Goal: Information Seeking & Learning: Understand process/instructions

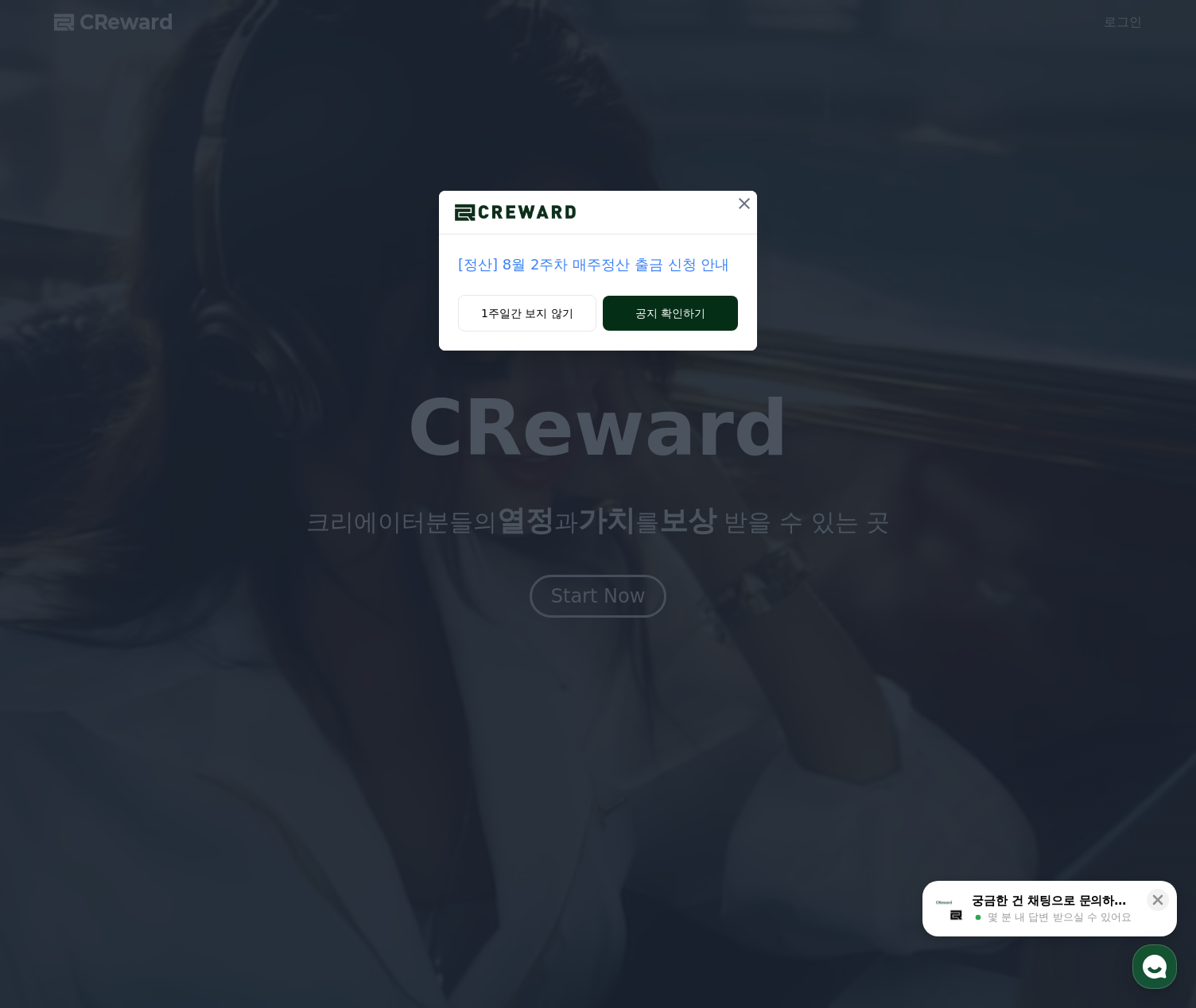
click at [690, 320] on button "공지 확인하기" at bounding box center [670, 313] width 135 height 35
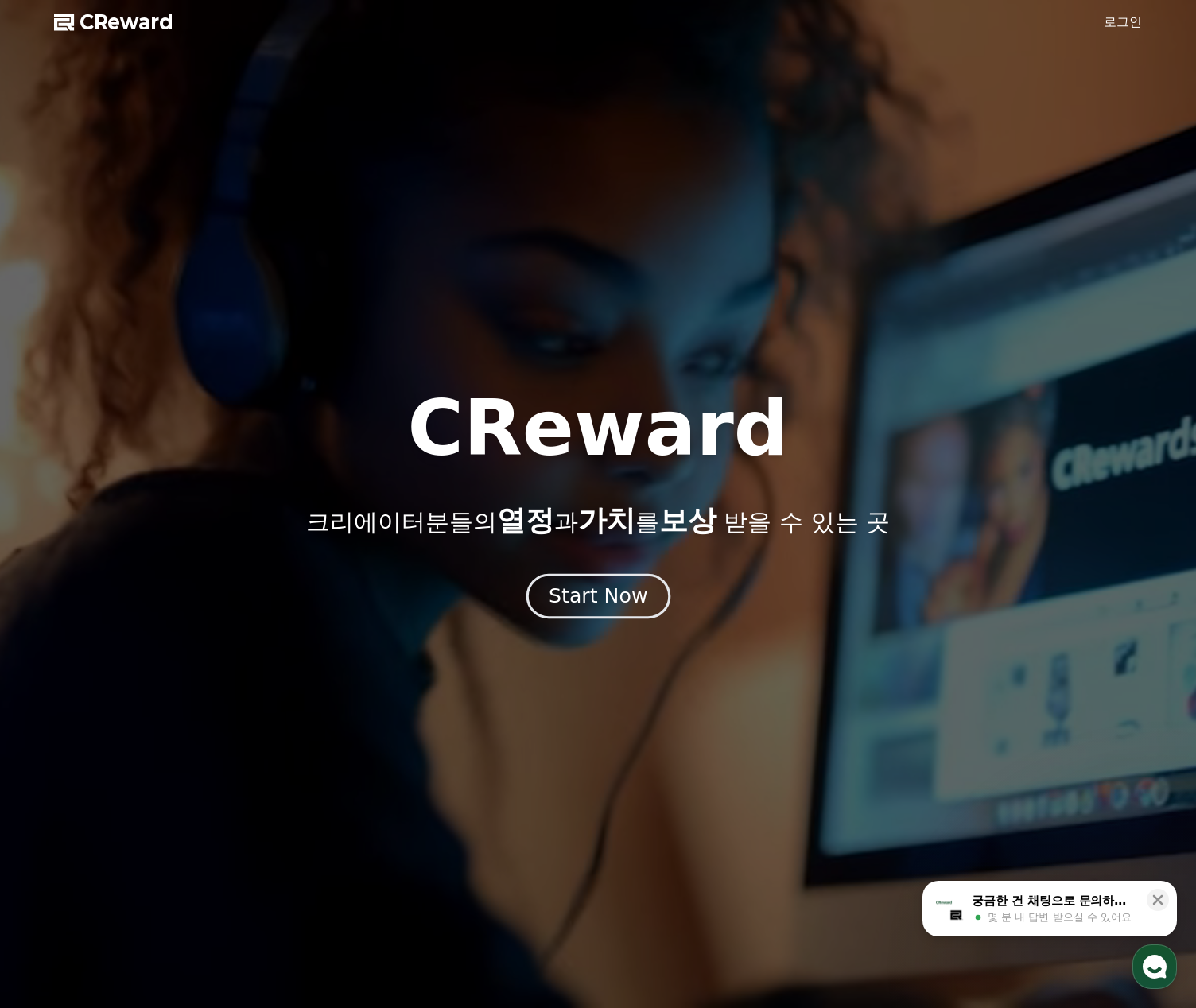
click at [612, 596] on div "Start Now" at bounding box center [597, 596] width 98 height 27
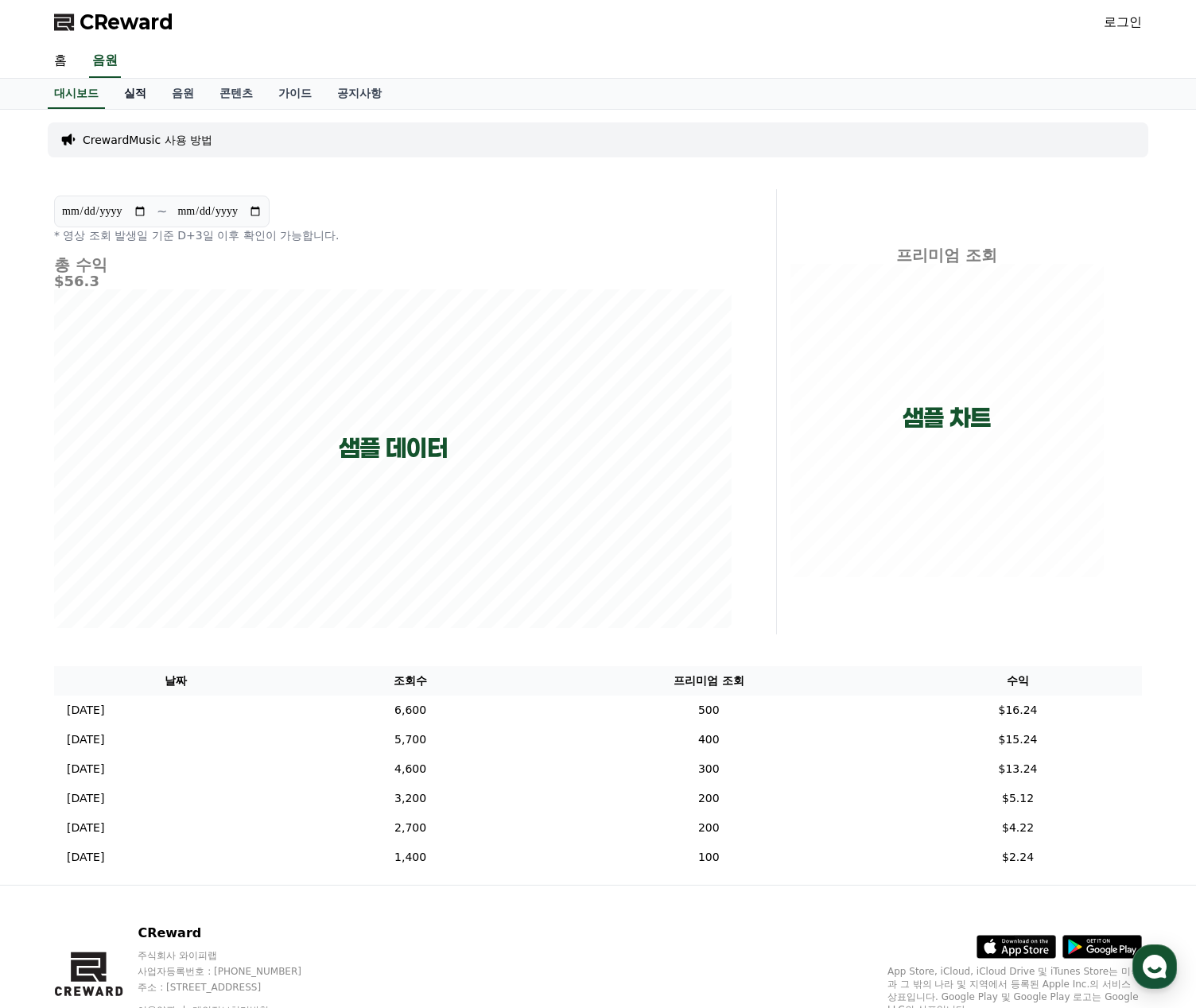
click at [132, 93] on link "실적" at bounding box center [136, 94] width 48 height 31
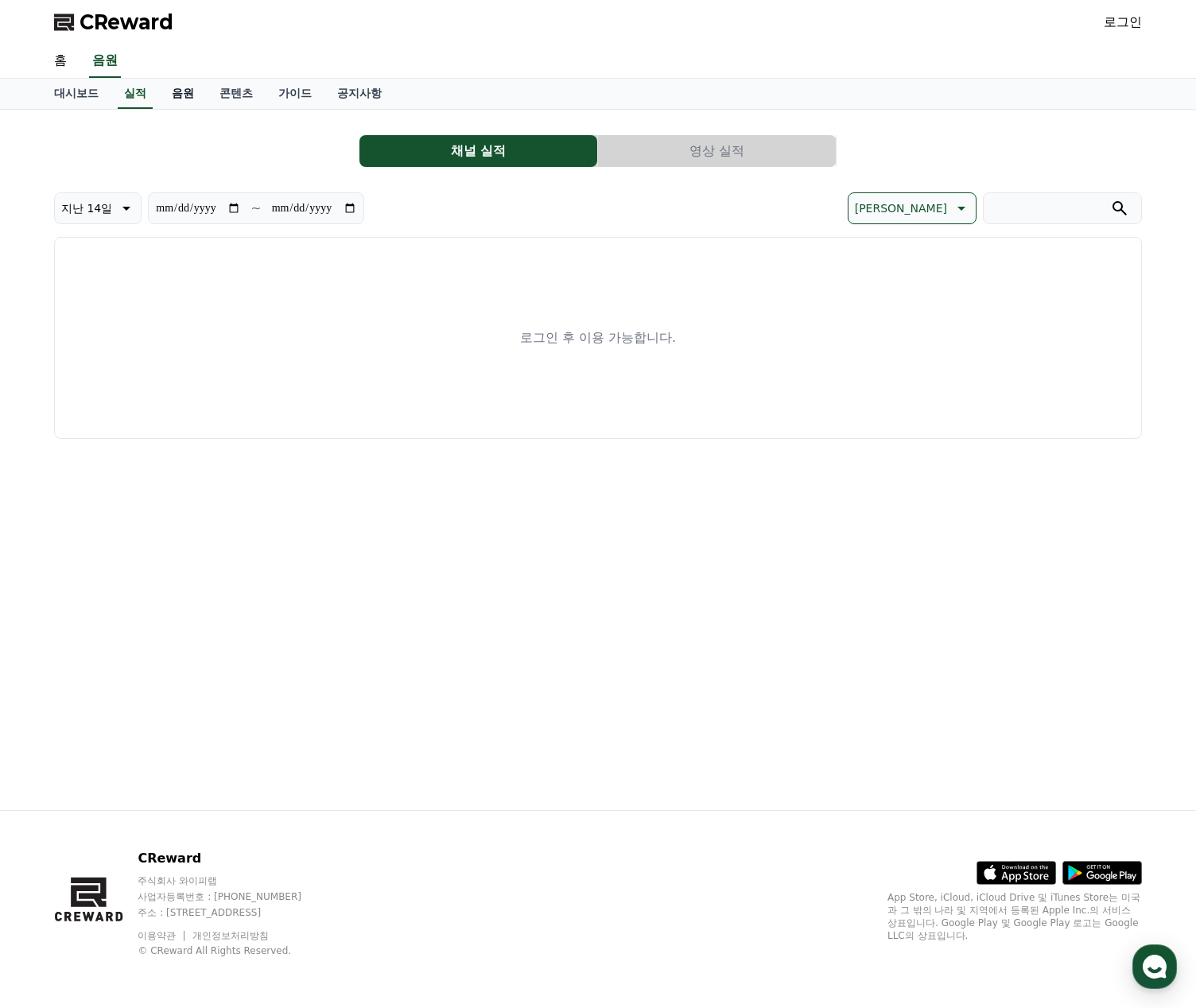
click at [178, 89] on link "음원" at bounding box center [182, 94] width 48 height 31
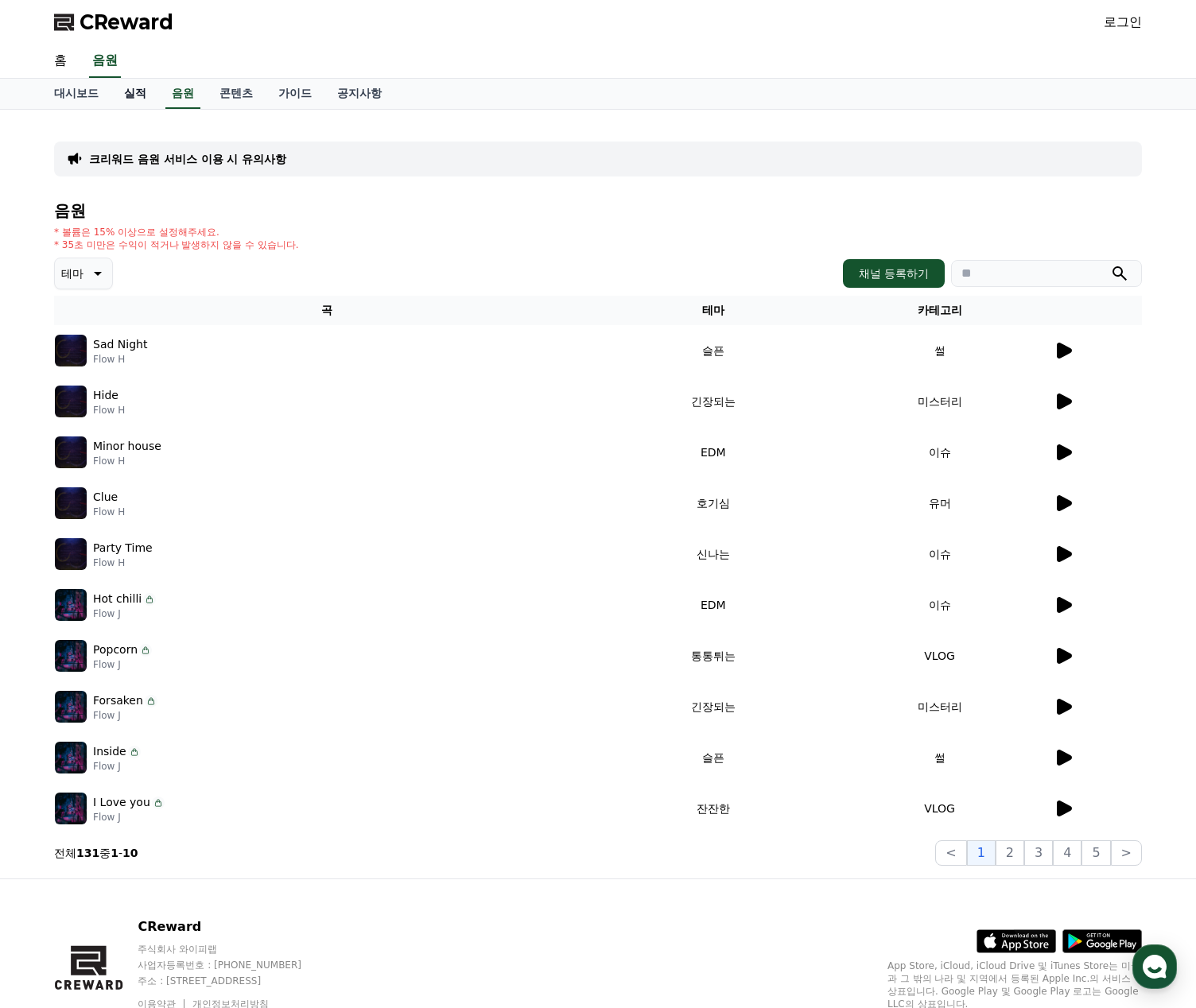
click at [136, 96] on link "실적" at bounding box center [136, 94] width 48 height 31
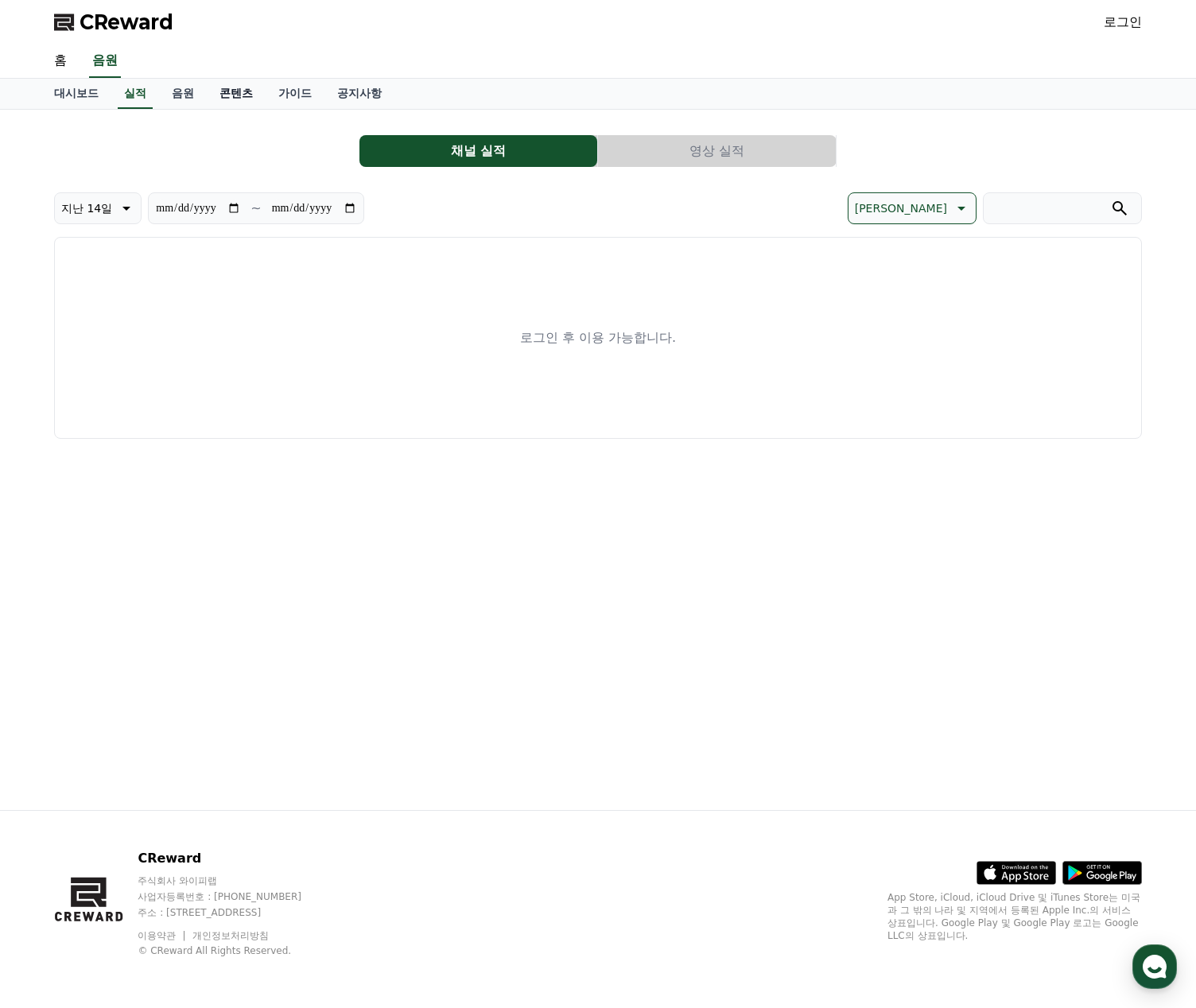
click at [250, 94] on link "콘텐츠" at bounding box center [236, 94] width 59 height 31
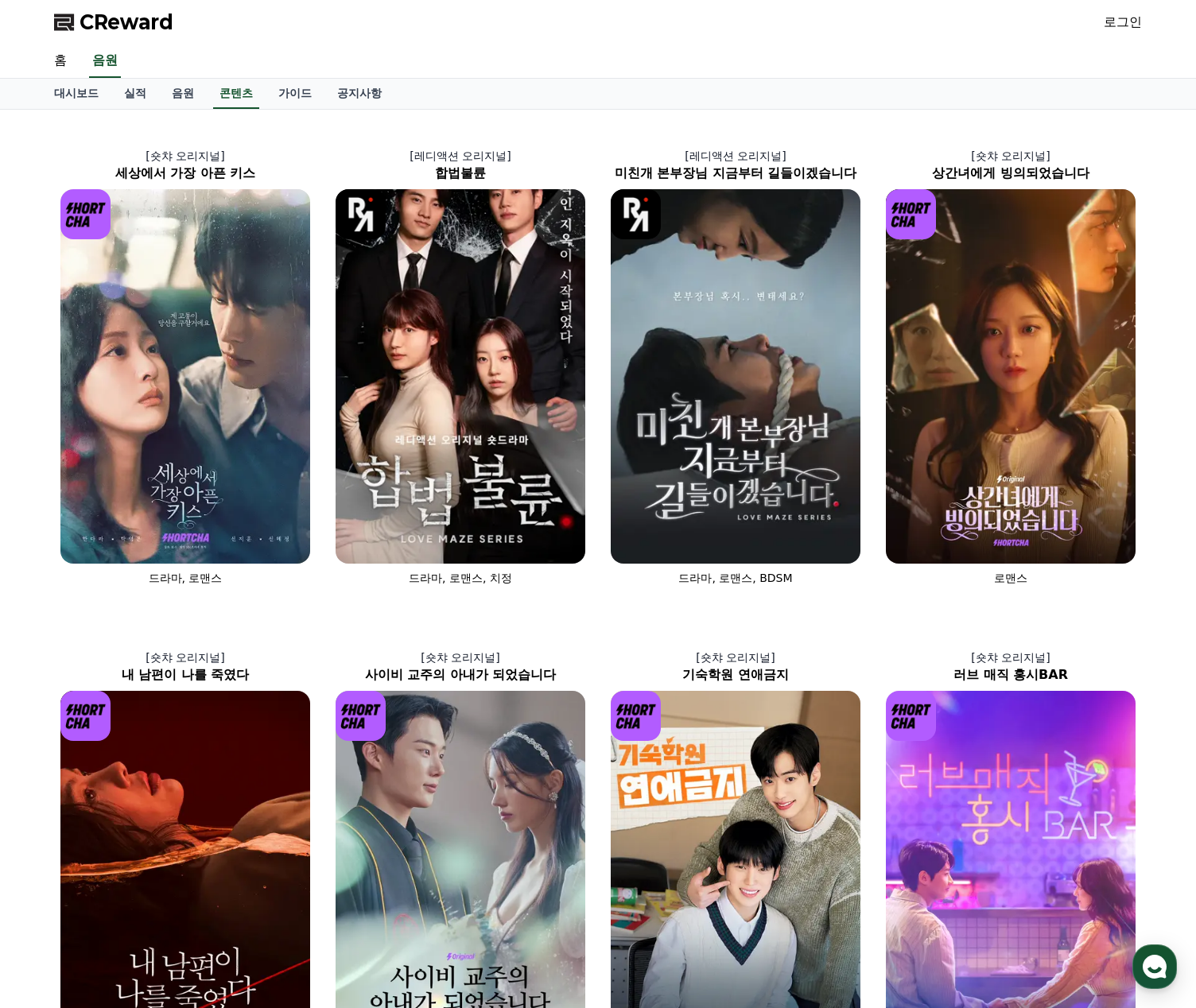
click at [1115, 25] on link "로그인" at bounding box center [1122, 22] width 38 height 19
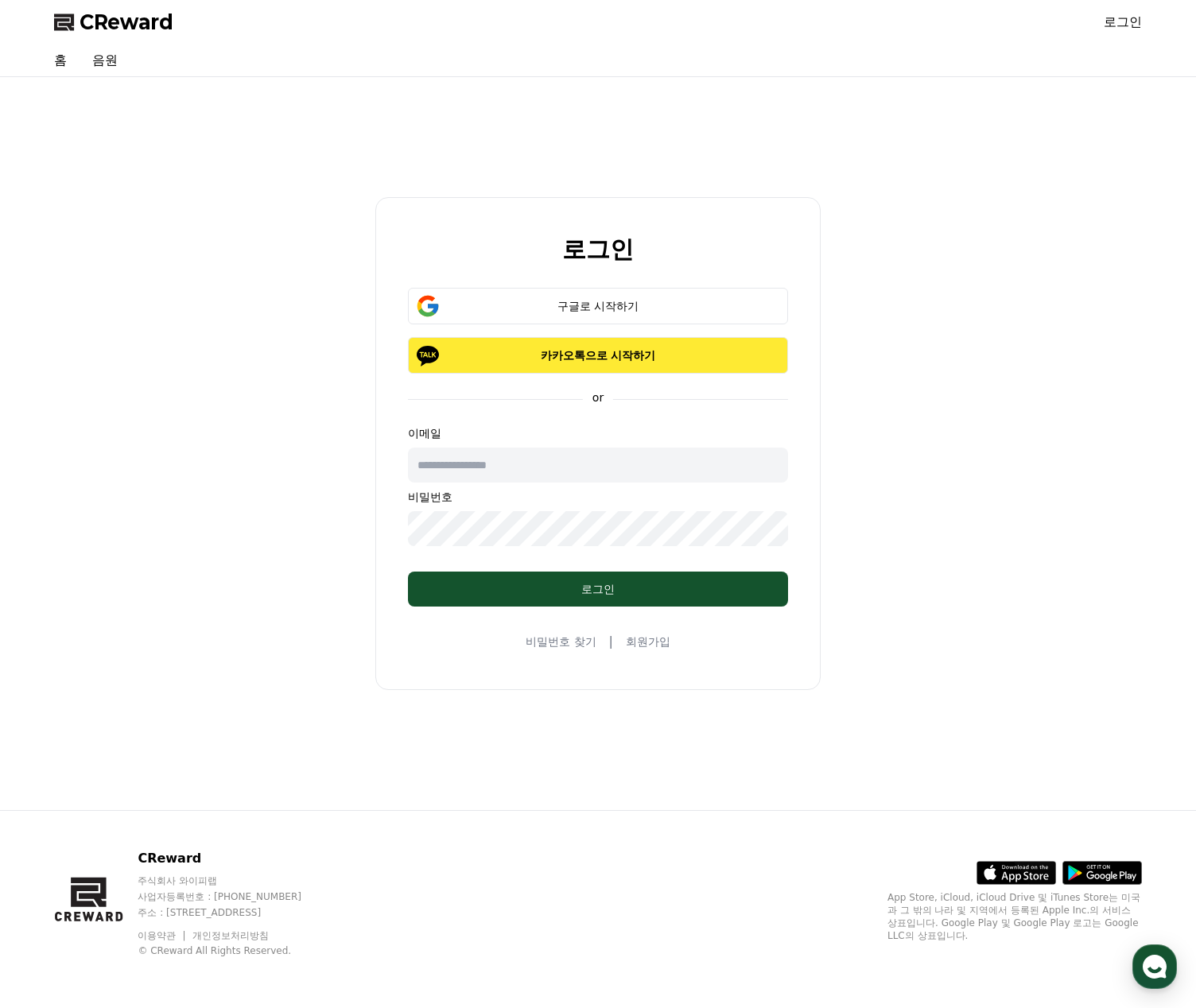
click at [649, 354] on p "카카오톡으로 시작하기" at bounding box center [598, 355] width 334 height 16
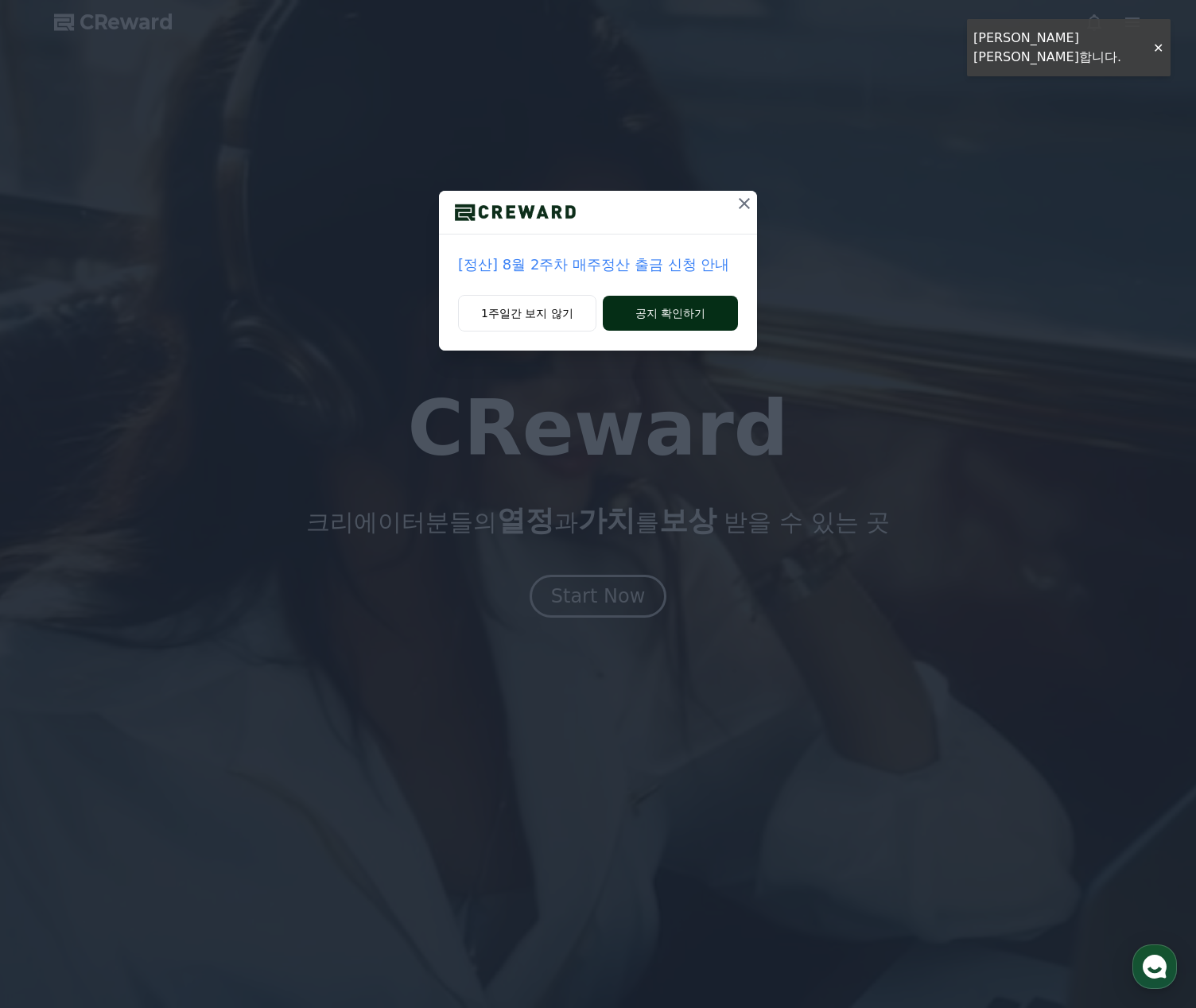
click at [709, 311] on button "공지 확인하기" at bounding box center [670, 313] width 135 height 35
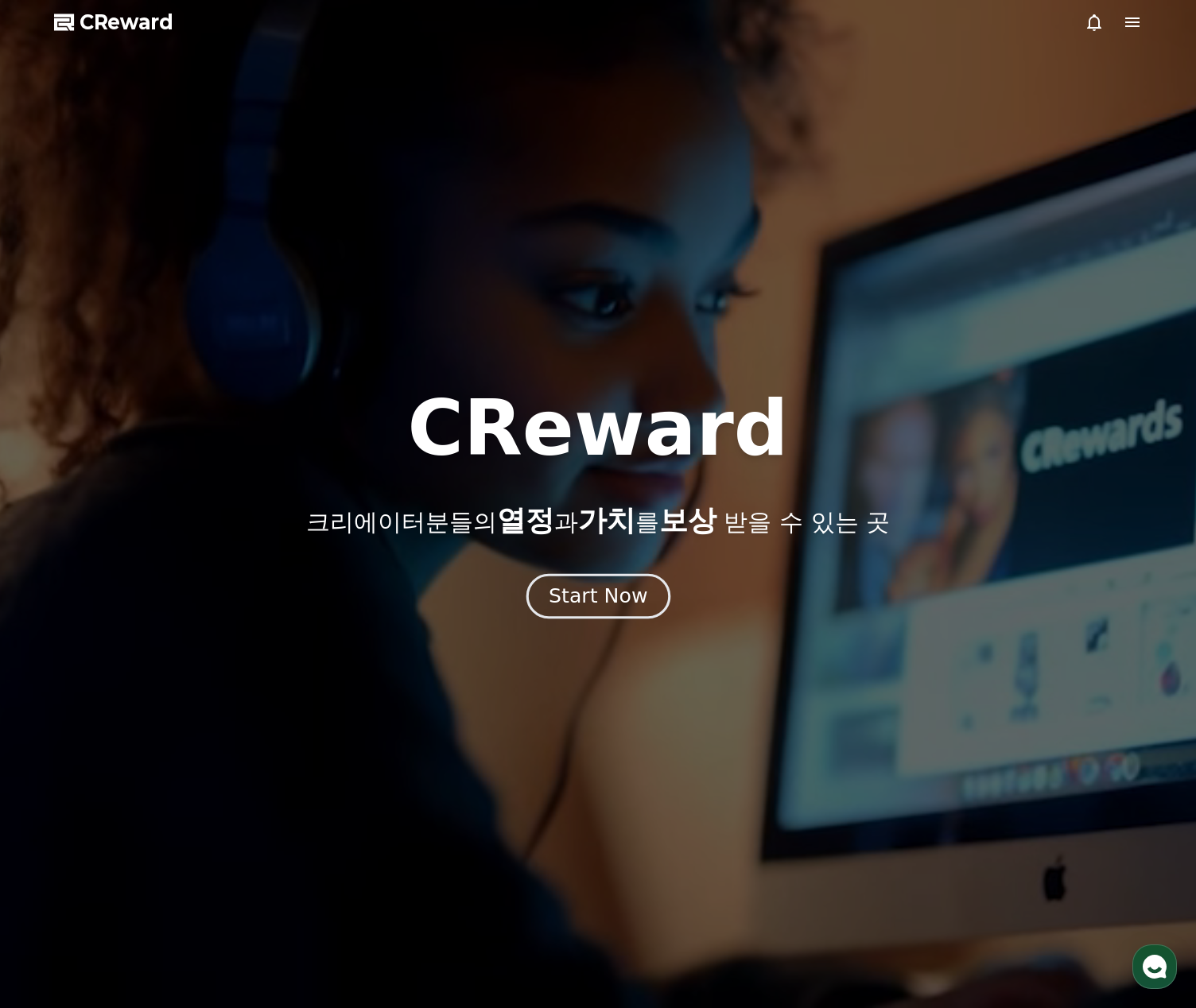
click at [612, 598] on div "Start Now" at bounding box center [597, 596] width 98 height 27
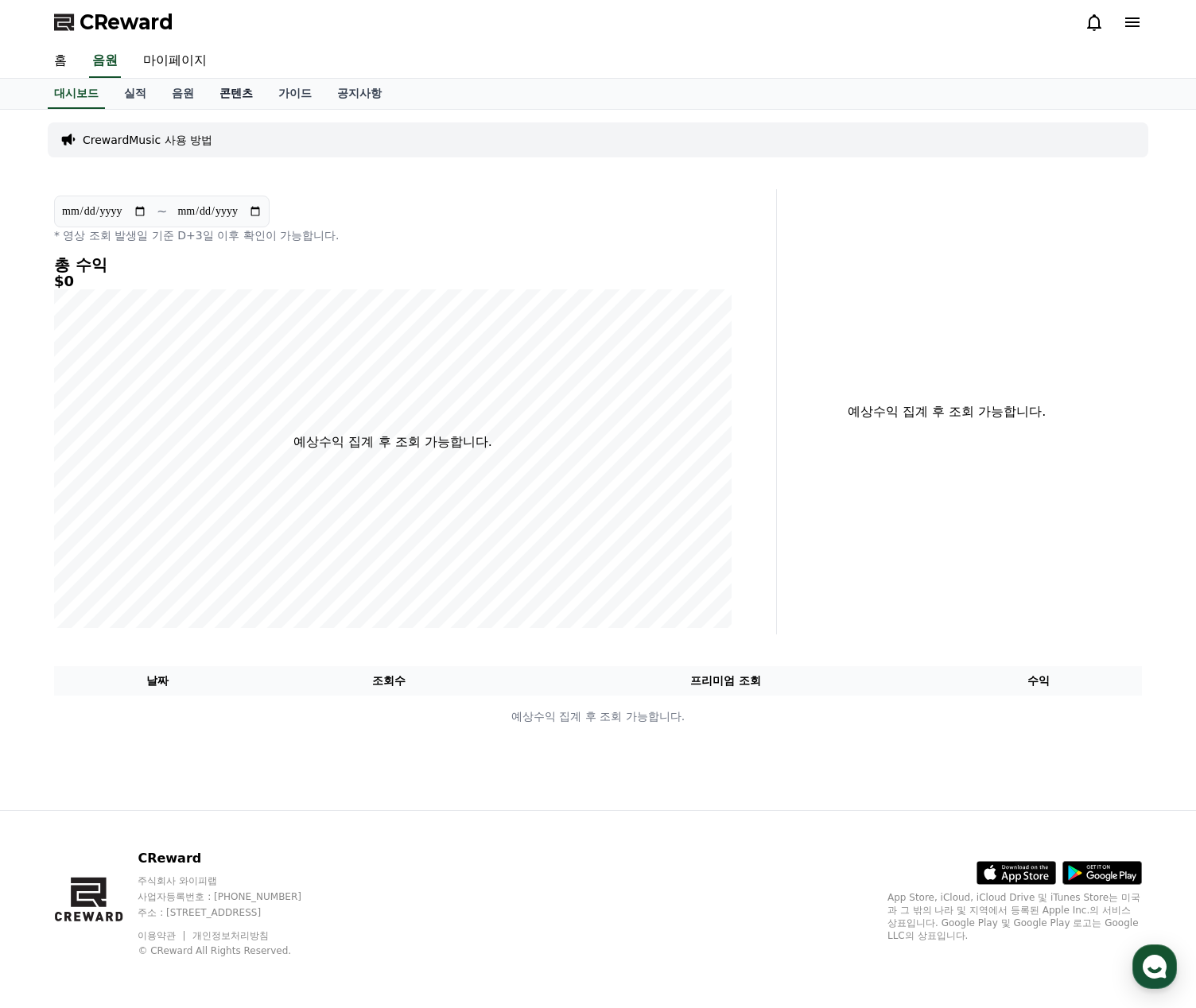
click at [251, 91] on link "콘텐츠" at bounding box center [236, 94] width 59 height 31
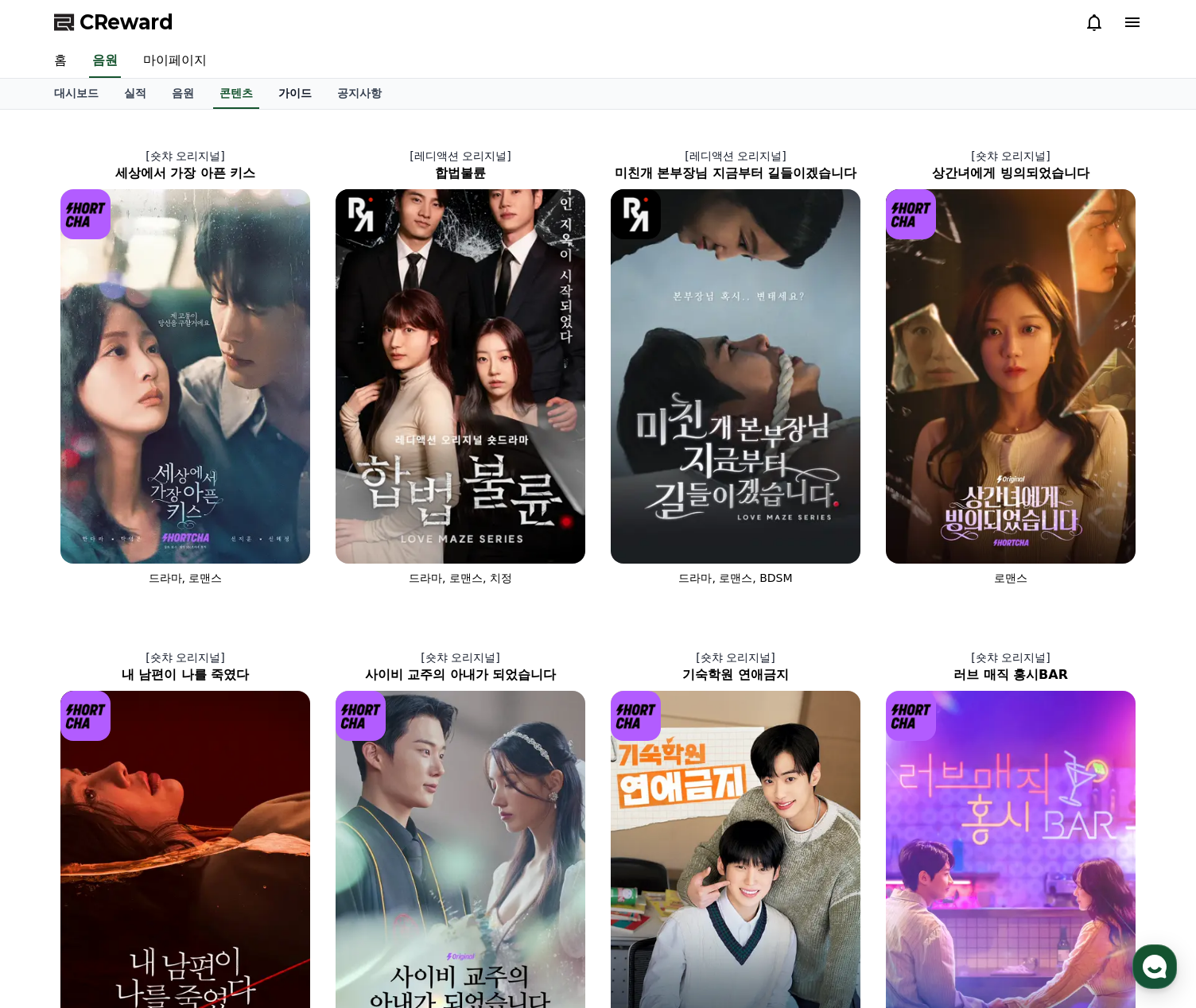
click at [305, 93] on link "가이드" at bounding box center [295, 94] width 59 height 31
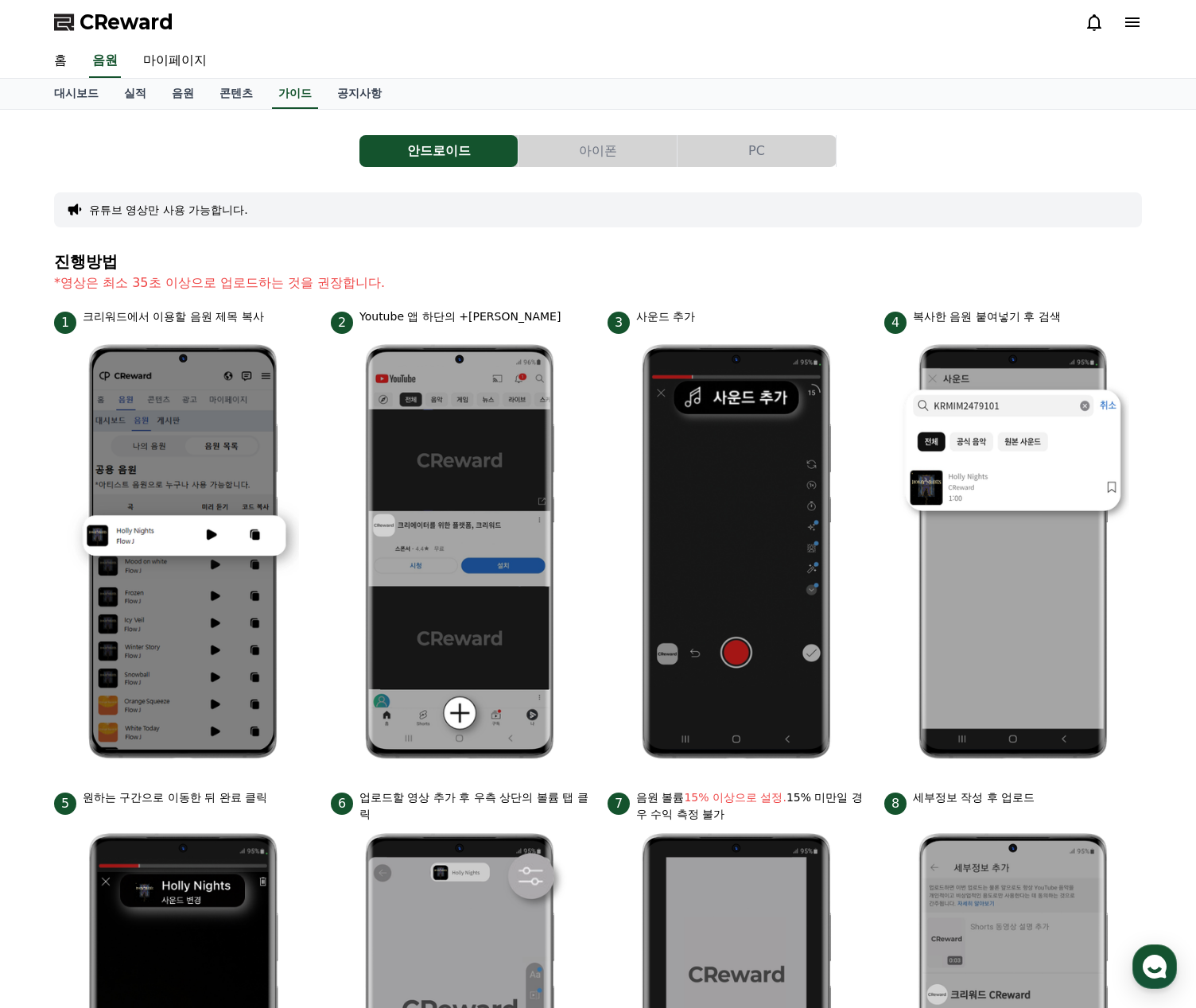
click at [757, 155] on button "PC" at bounding box center [757, 150] width 159 height 32
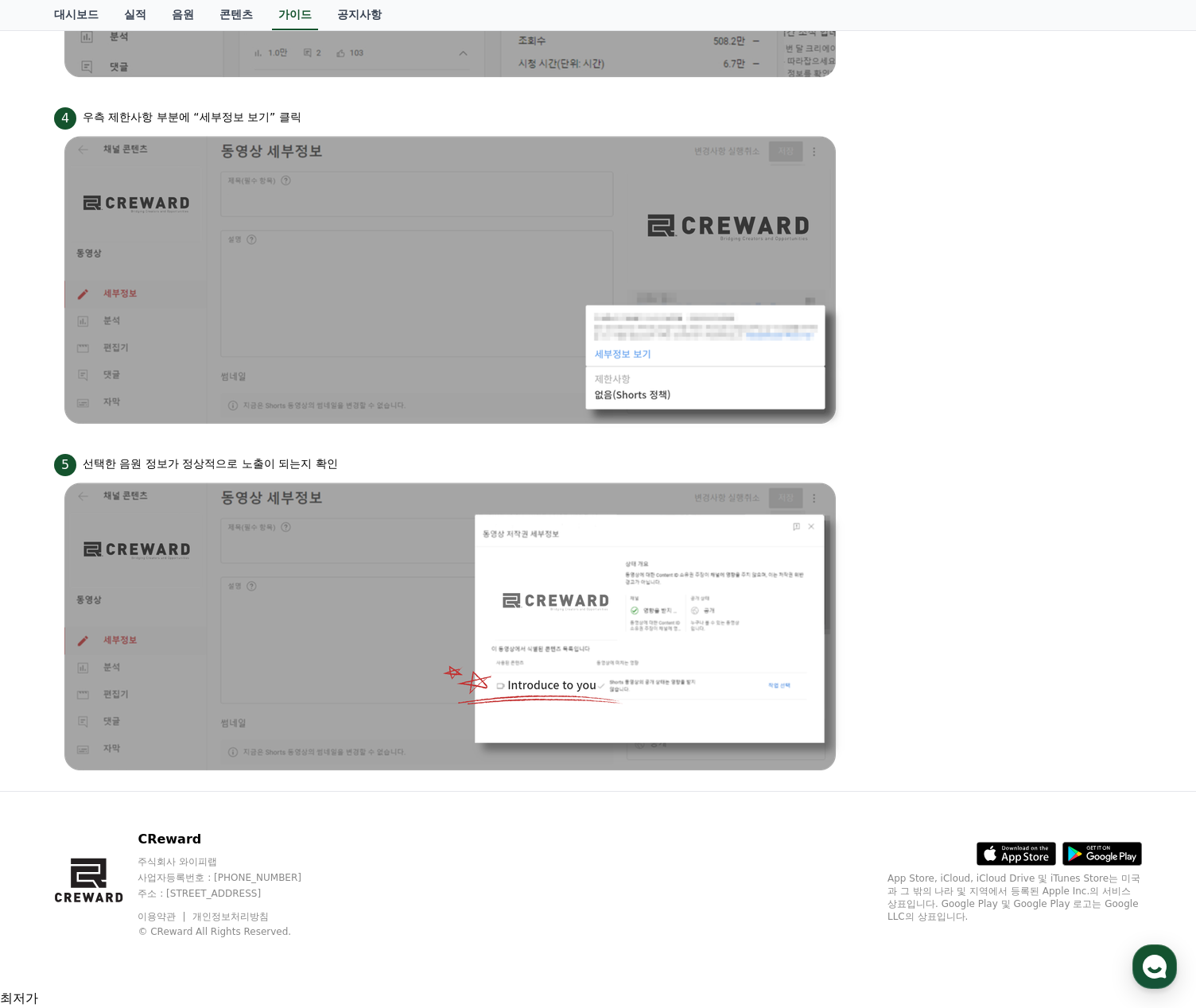
scroll to position [1201, 0]
